Goal: Information Seeking & Learning: Learn about a topic

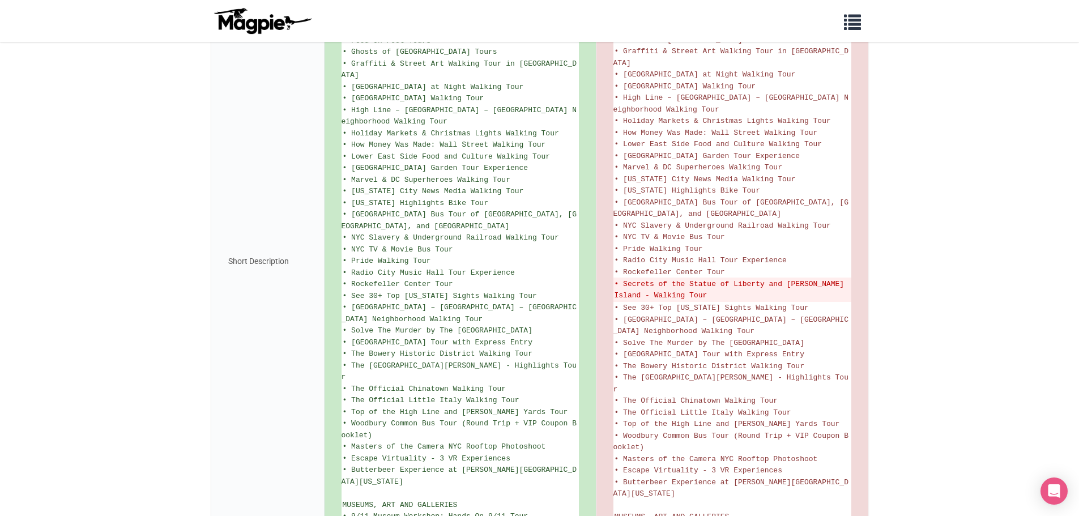
scroll to position [1189, 0]
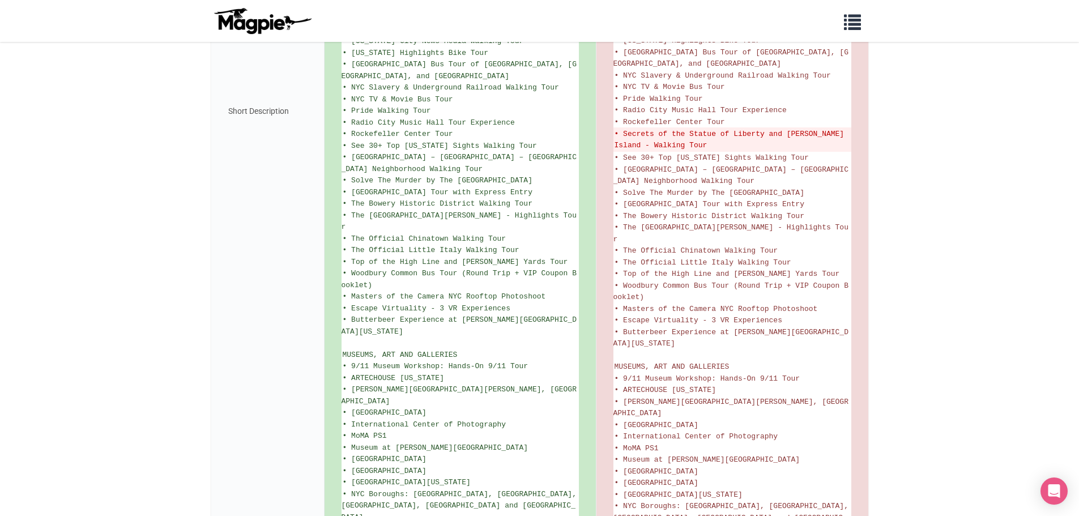
click at [241, 199] on div "Short Description" at bounding box center [267, 111] width 113 height 2056
click at [940, 220] on body "Problems we solve Products Content Management and Distribution Magpie for Resel…" at bounding box center [539, 4] width 1079 height 2387
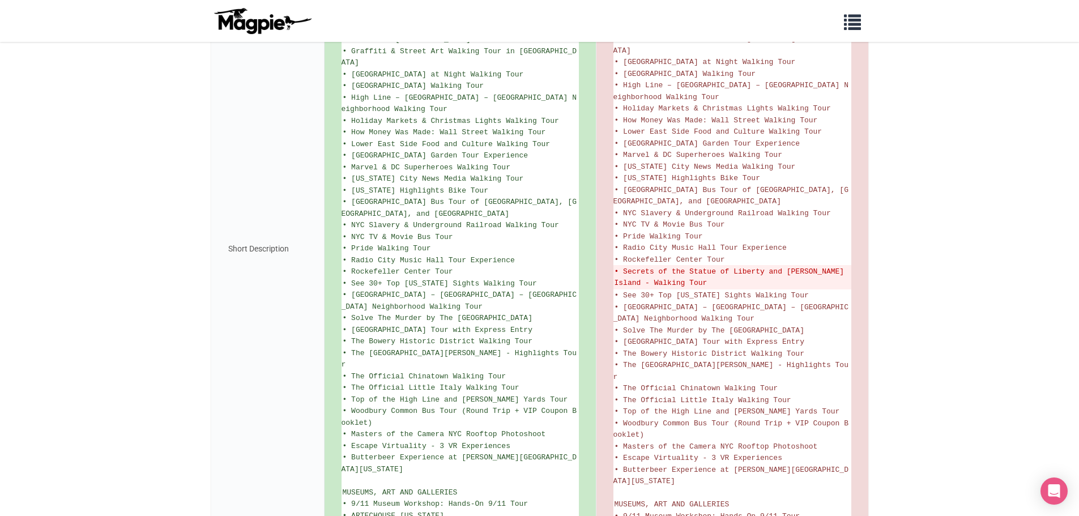
scroll to position [1133, 0]
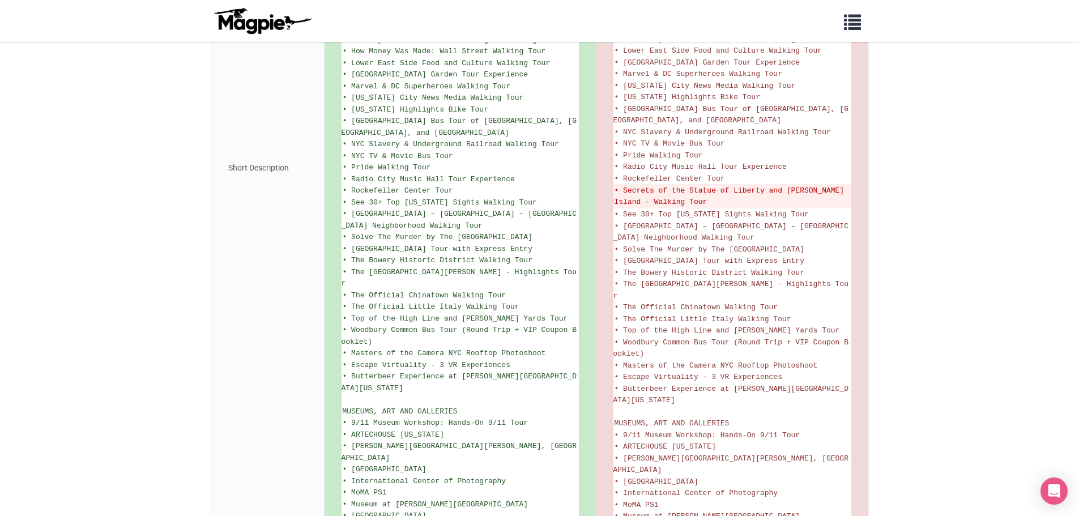
click at [240, 193] on div "Short Description" at bounding box center [267, 168] width 113 height 2056
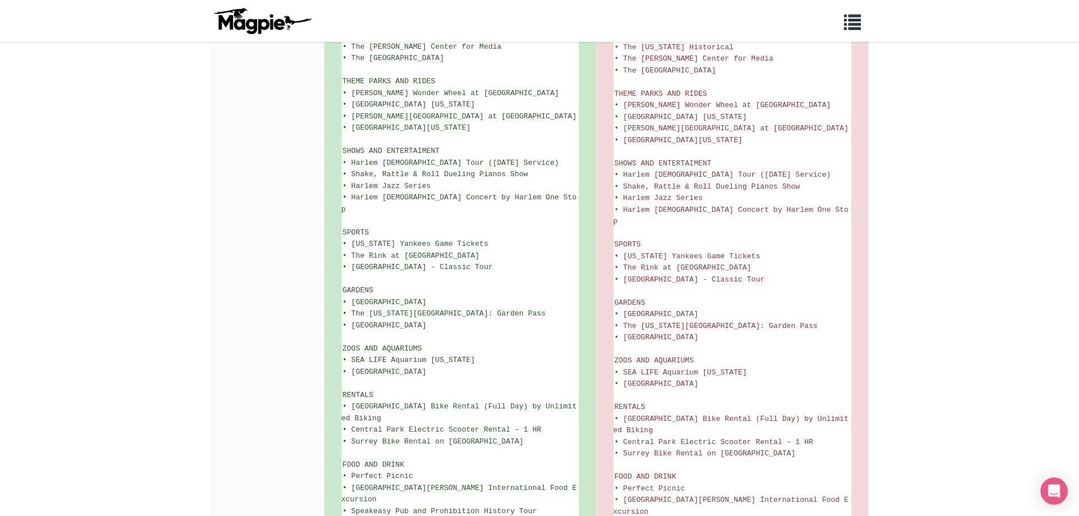
scroll to position [1754, 0]
